Goal: Transaction & Acquisition: Purchase product/service

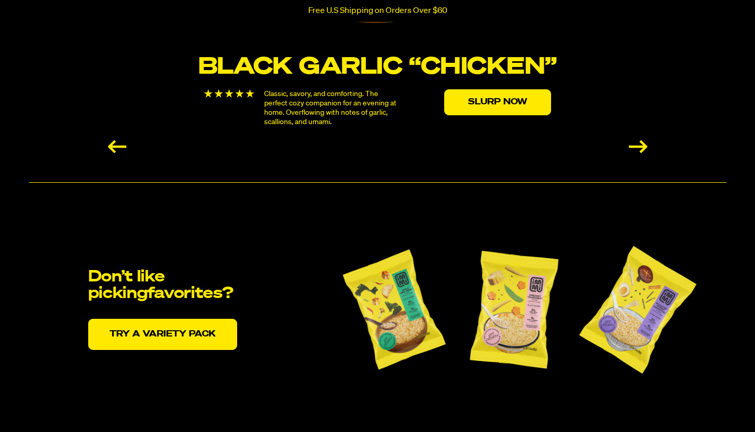
scroll to position [2018, 0]
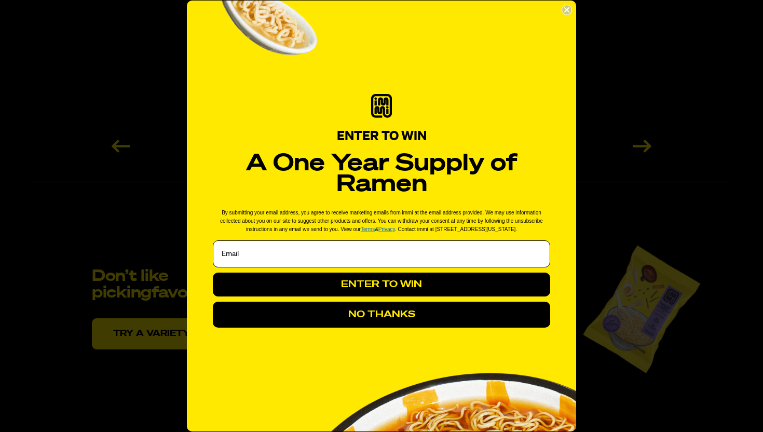
click at [463, 321] on button "NO THANKS" at bounding box center [381, 314] width 337 height 26
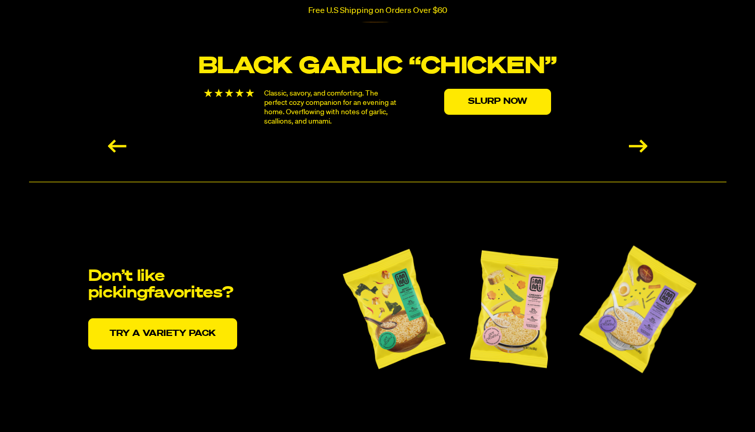
click at [379, 309] on img at bounding box center [394, 308] width 119 height 145
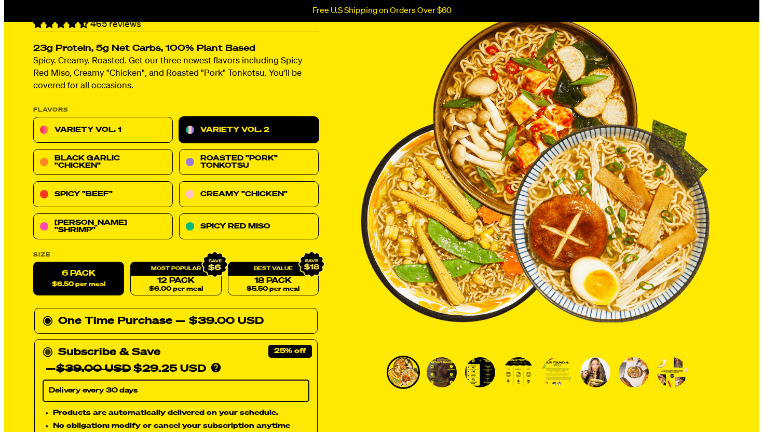
scroll to position [168, 0]
